Goal: Entertainment & Leisure: Browse casually

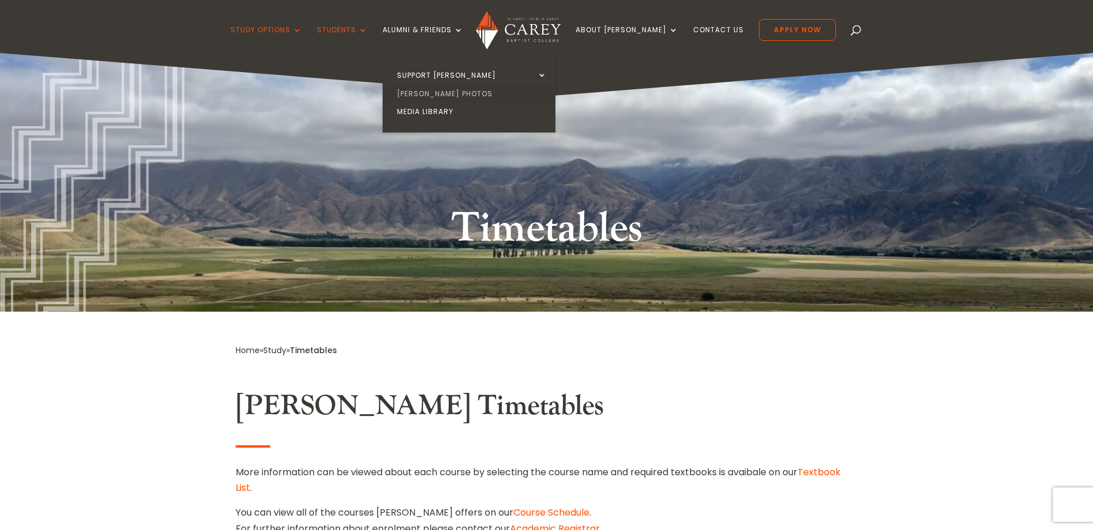
click at [455, 96] on link "[PERSON_NAME] Photos" at bounding box center [471, 94] width 173 height 18
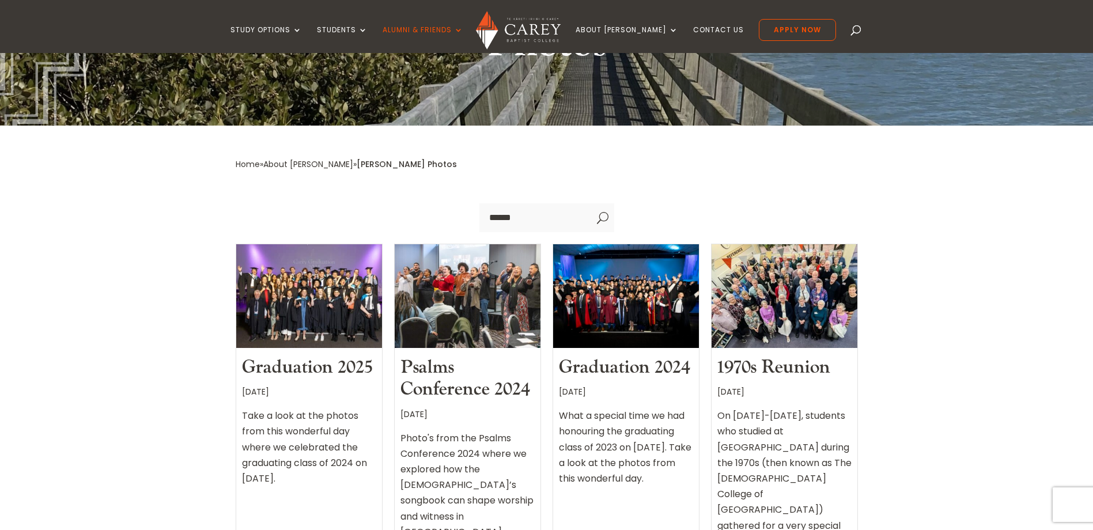
scroll to position [241, 0]
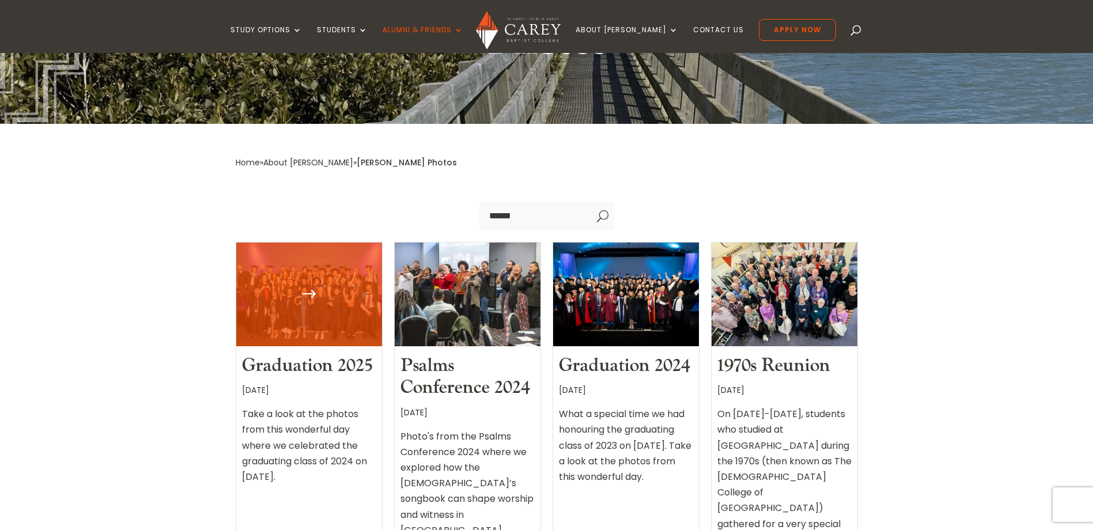
click at [306, 294] on article "Graduation 2025 4 June, 2025 Take a look at the photos from this wonderful day …" at bounding box center [309, 399] width 147 height 315
click at [303, 274] on div at bounding box center [309, 294] width 146 height 104
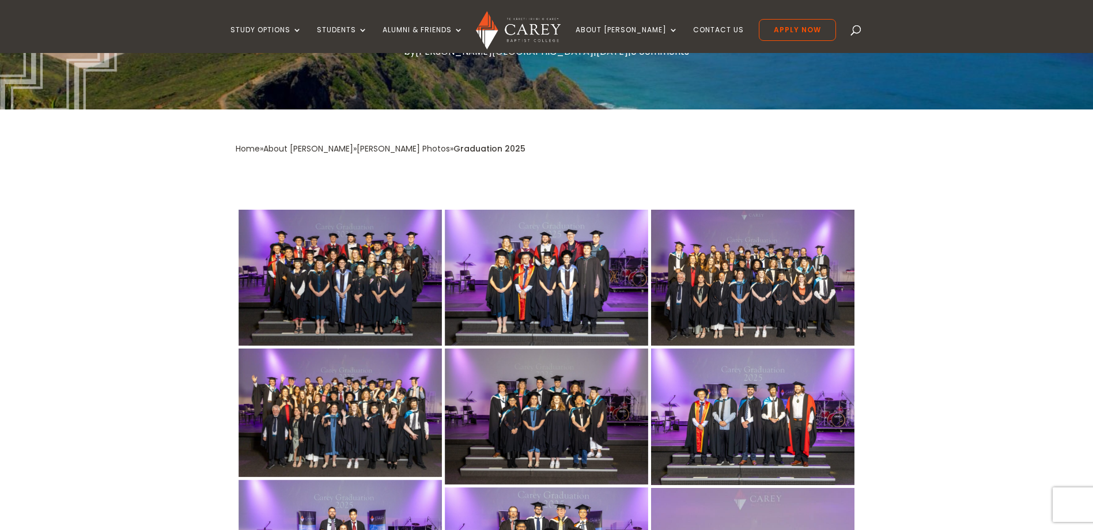
scroll to position [194, 0]
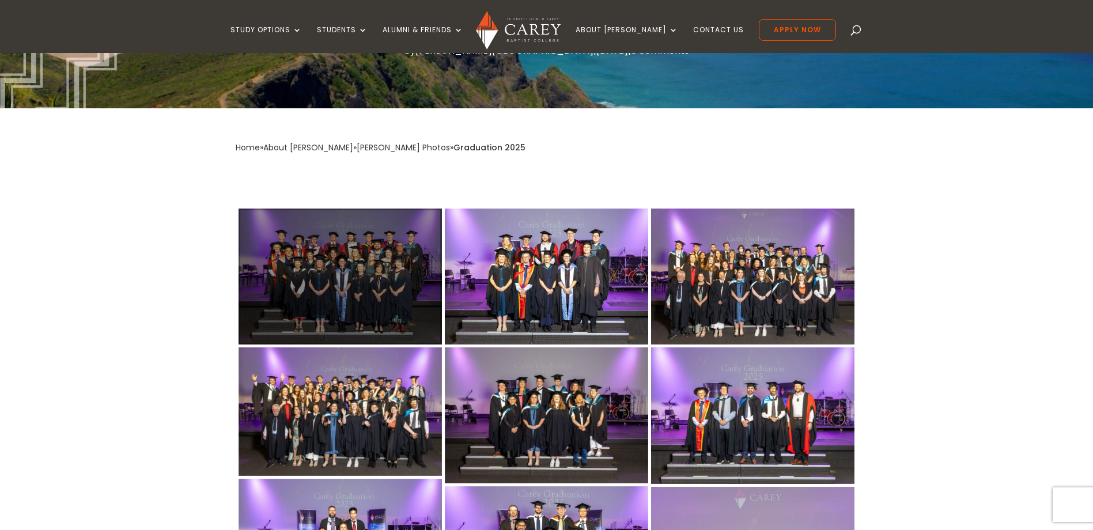
click at [361, 309] on div at bounding box center [339, 277] width 203 height 136
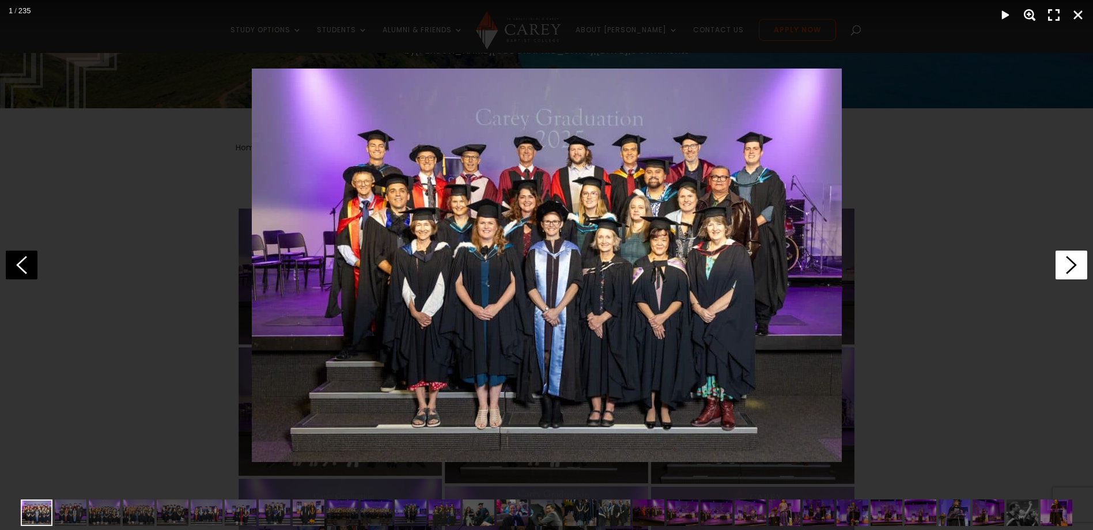
click at [1067, 264] on icon at bounding box center [1071, 265] width 32 height 29
